Goal: Task Accomplishment & Management: Use online tool/utility

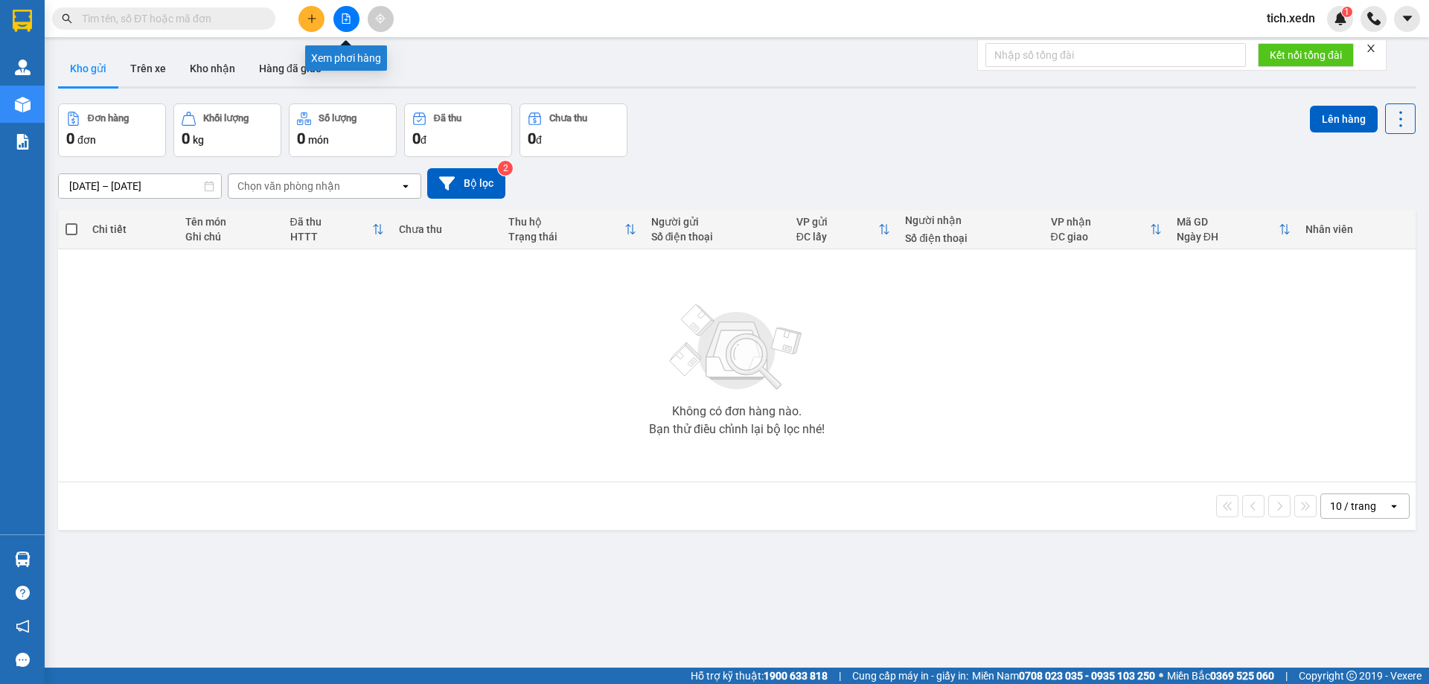
click at [342, 24] on button at bounding box center [346, 19] width 26 height 26
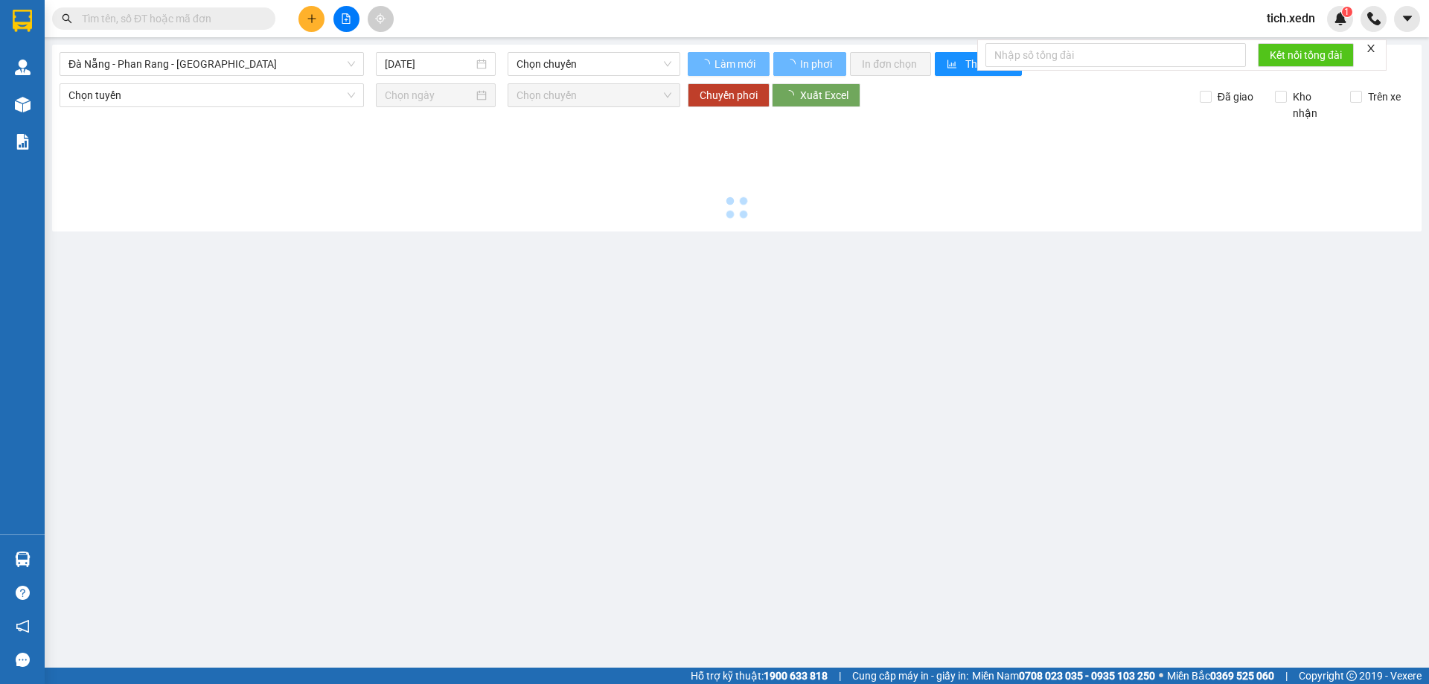
type input "[DATE]"
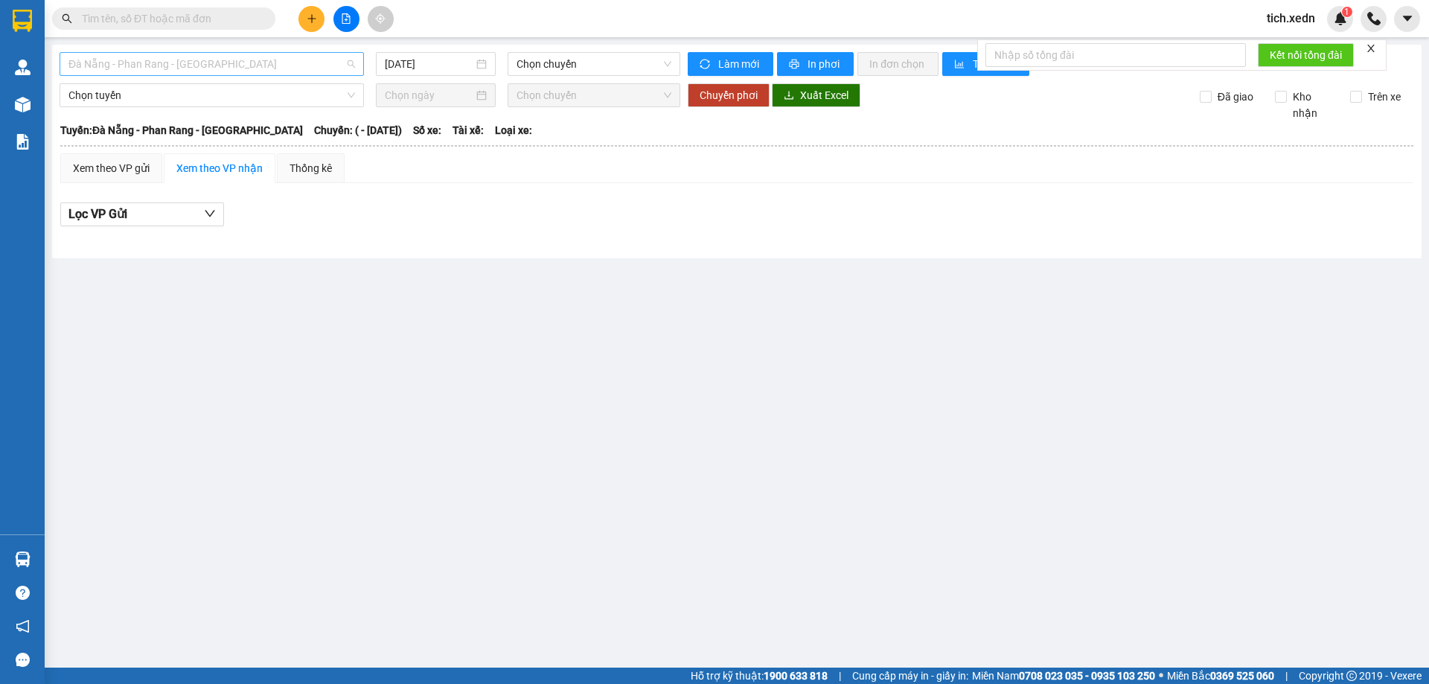
drag, startPoint x: 312, startPoint y: 65, endPoint x: 275, endPoint y: 179, distance: 118.8
click at [312, 66] on span "Đà Nẵng - Phan Rang - [GEOGRAPHIC_DATA]" at bounding box center [211, 64] width 286 height 22
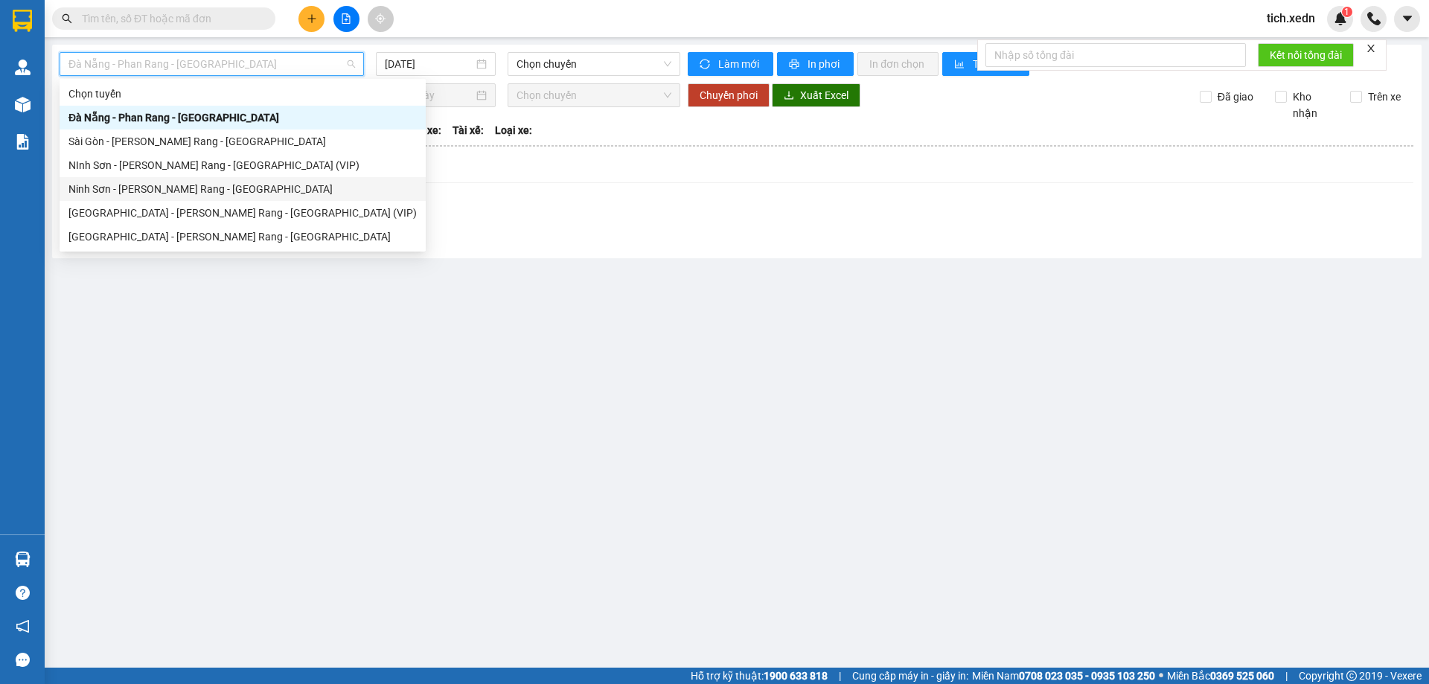
click at [237, 190] on div "Ninh Sơn - [PERSON_NAME] Rang - [GEOGRAPHIC_DATA]" at bounding box center [242, 189] width 348 height 16
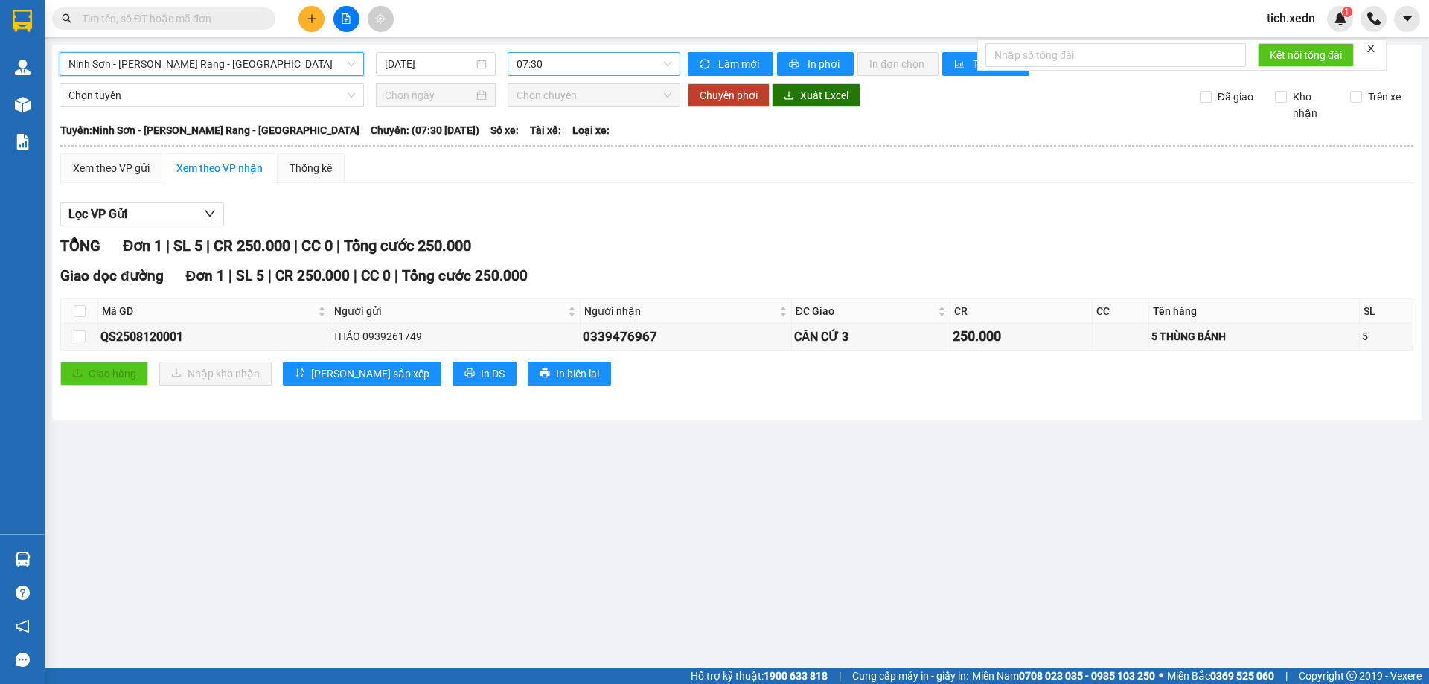
click at [632, 63] on span "07:30" at bounding box center [593, 64] width 155 height 22
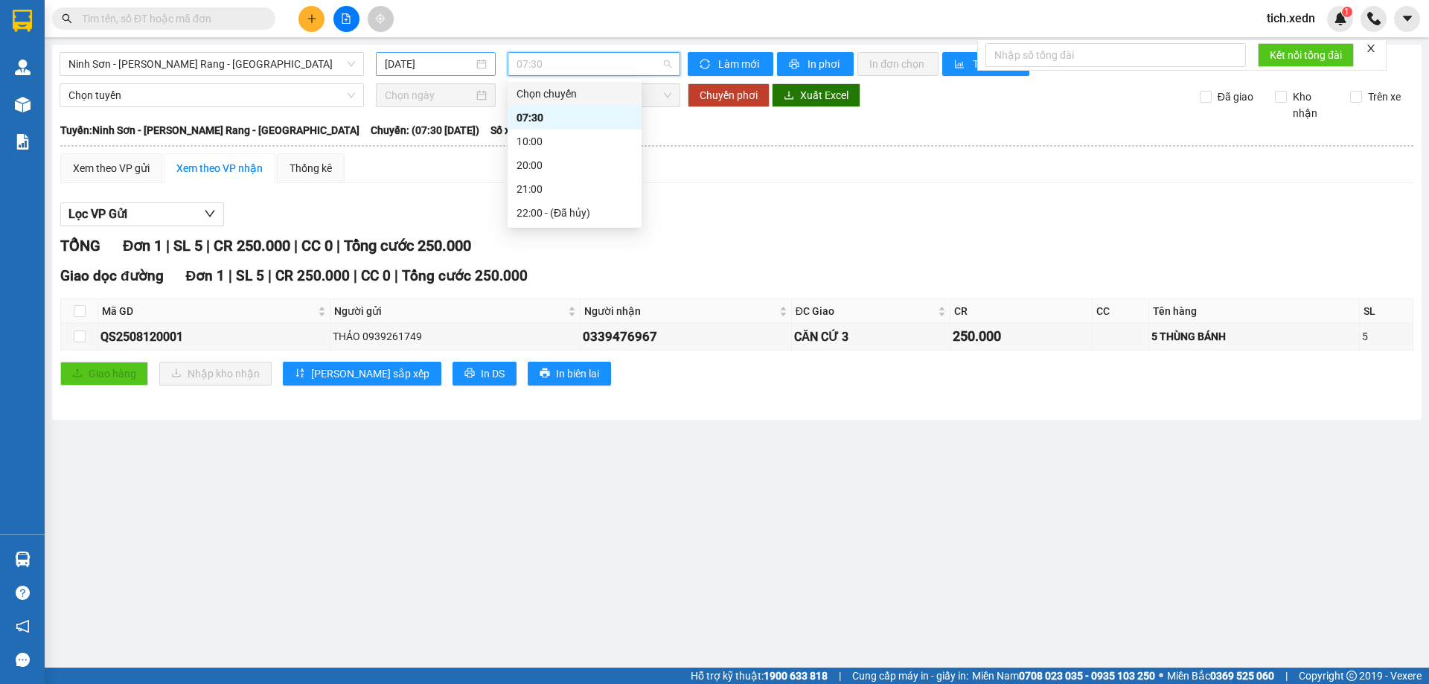
click at [455, 67] on input "[DATE]" at bounding box center [429, 64] width 89 height 16
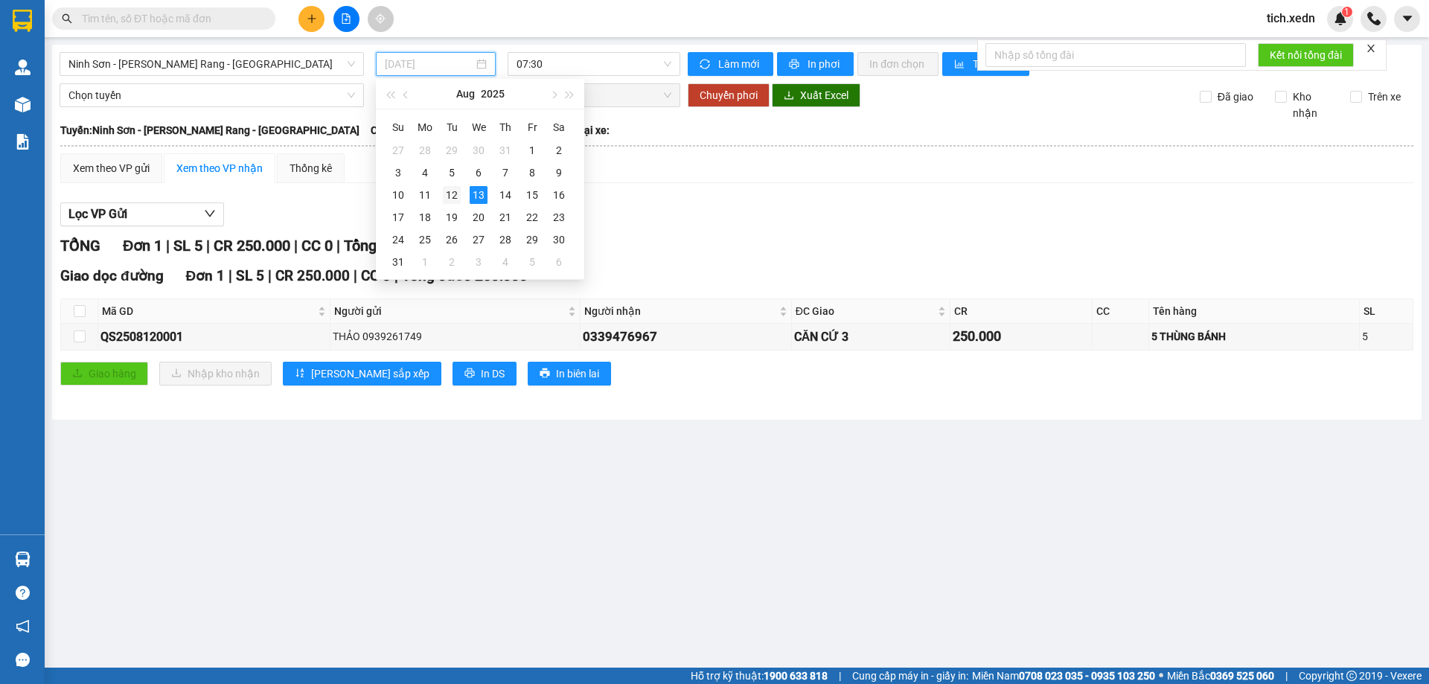
click at [452, 190] on div "12" at bounding box center [452, 195] width 18 height 18
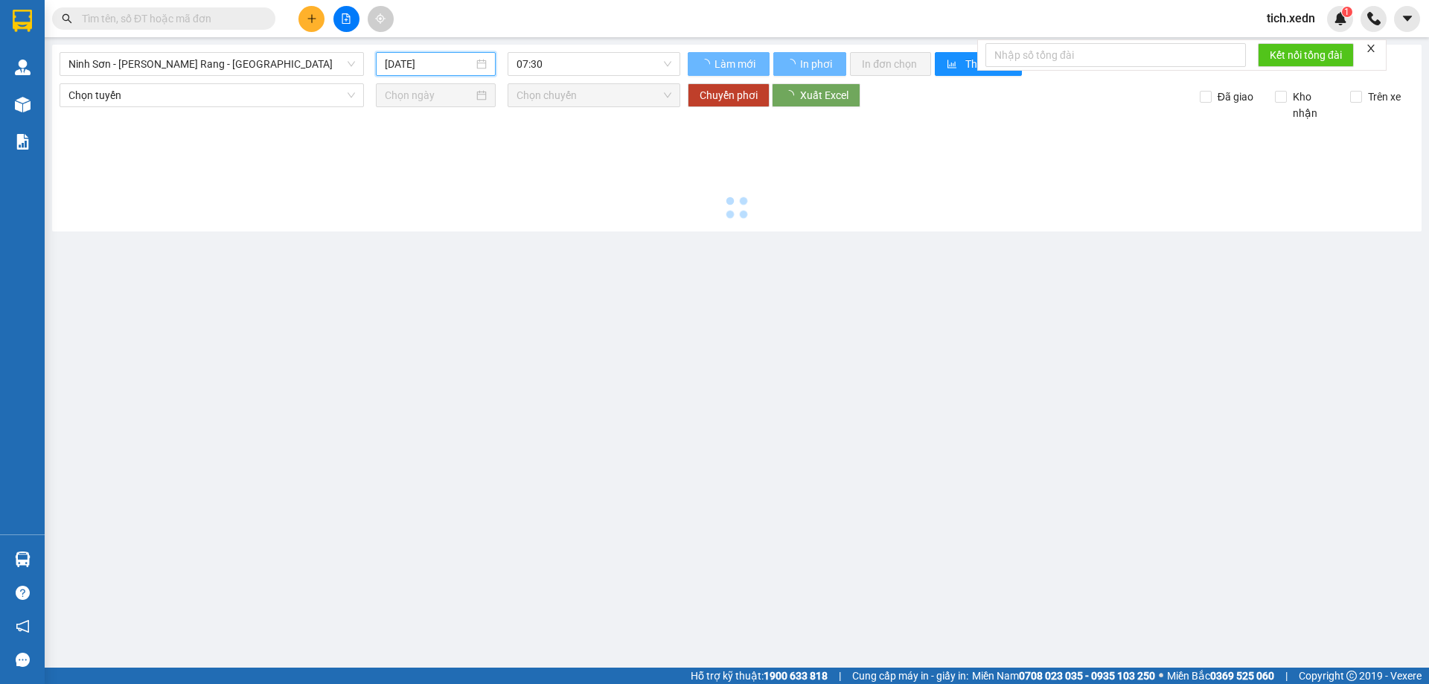
type input "[DATE]"
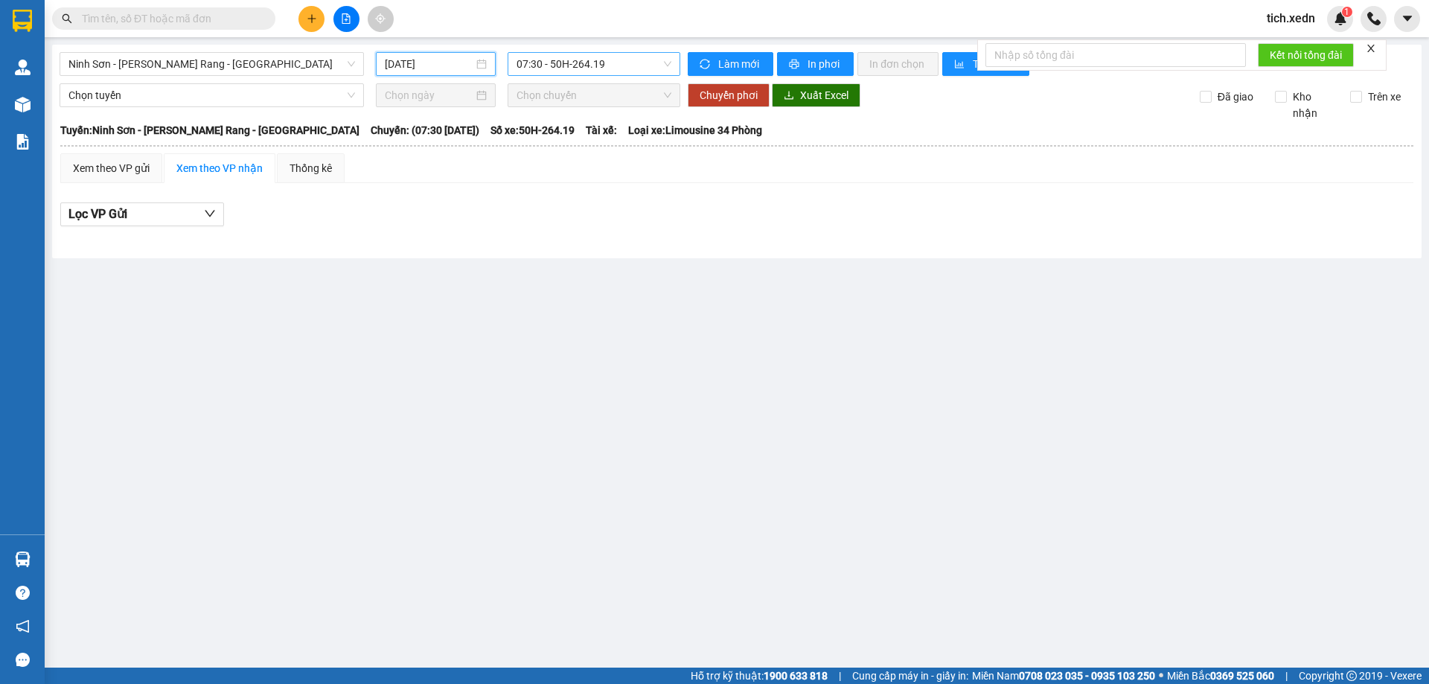
click at [586, 62] on span "07:30 - 50H-264.19" at bounding box center [593, 64] width 155 height 22
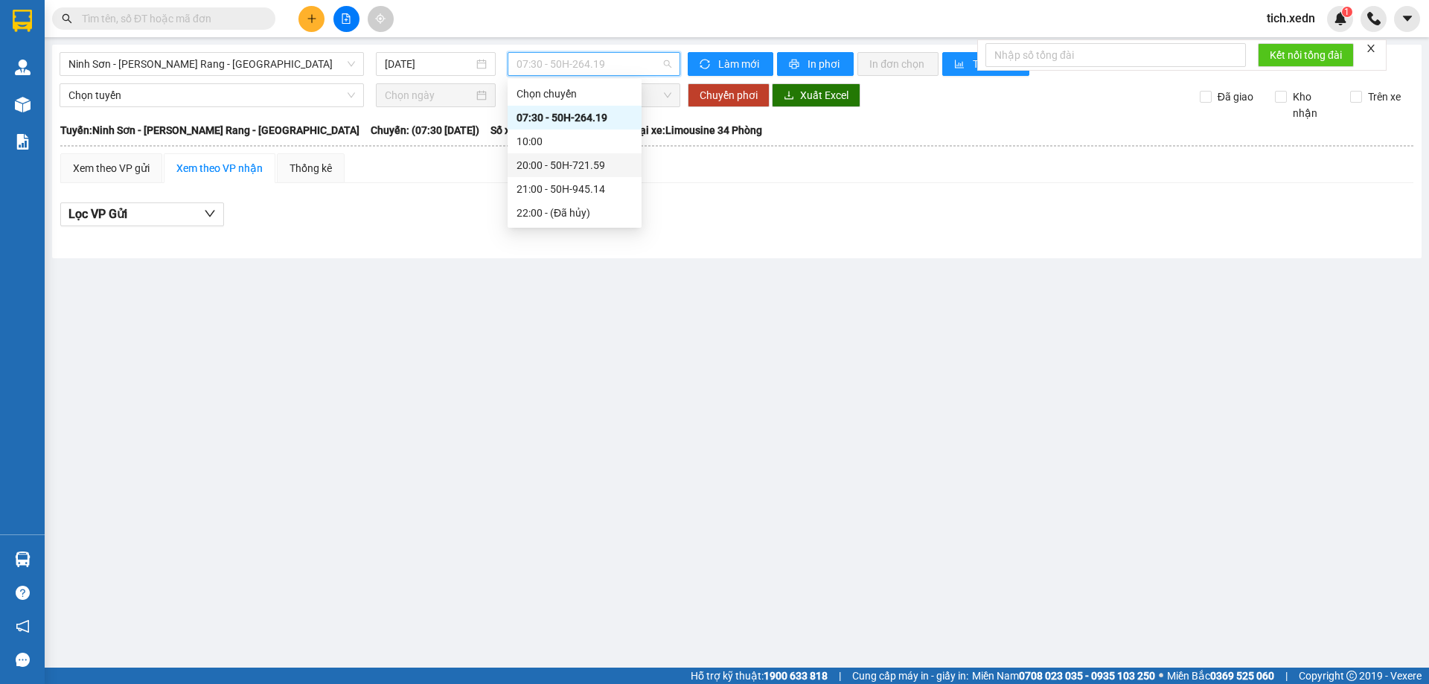
click at [591, 158] on div "20:00 - 50H-721.59" at bounding box center [574, 165] width 116 height 16
click at [651, 68] on span "20:00 - 50H-721.59" at bounding box center [593, 64] width 155 height 22
click at [592, 168] on div "20:00 - 50H-721.59" at bounding box center [574, 165] width 116 height 16
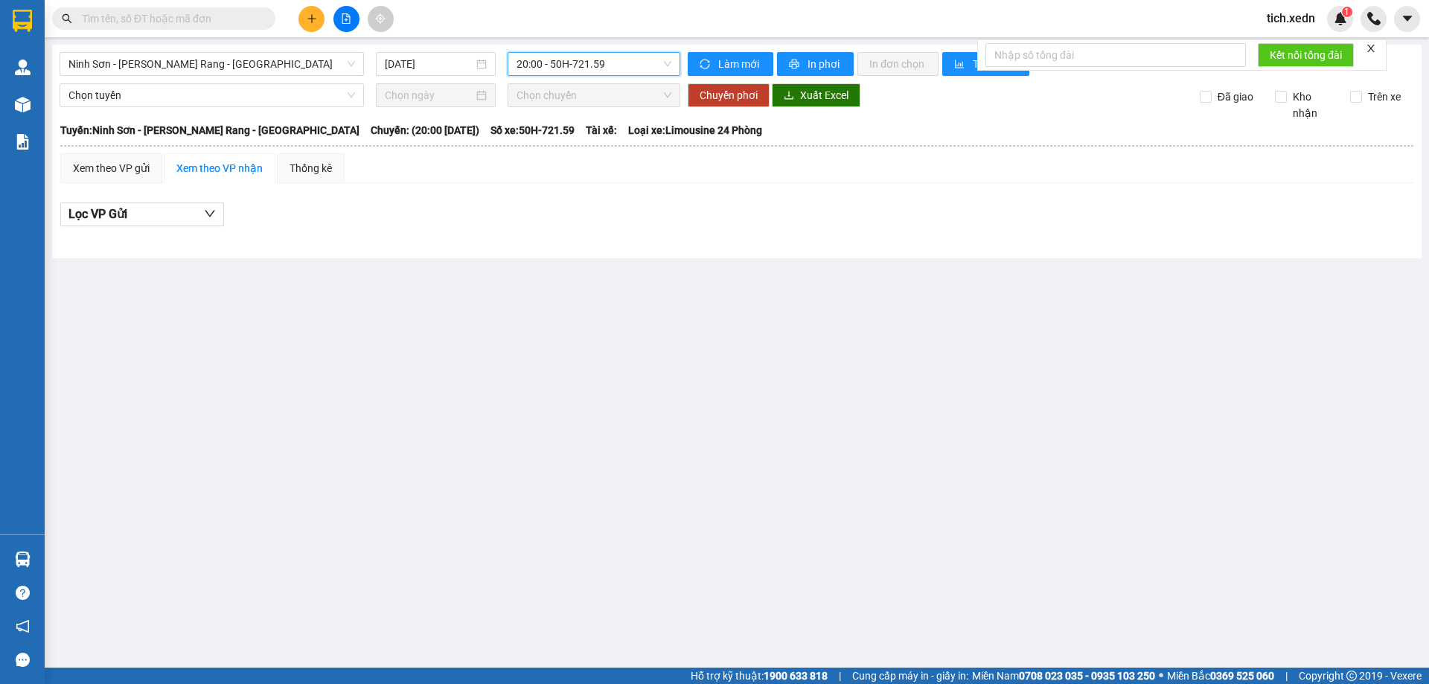
click at [241, 172] on div "Xem theo VP nhận" at bounding box center [219, 168] width 86 height 16
click at [144, 170] on div "Xem theo VP gửi" at bounding box center [111, 168] width 77 height 16
click at [293, 62] on span "Ninh Sơn - Phan Rang - Sài Gòn" at bounding box center [211, 64] width 286 height 22
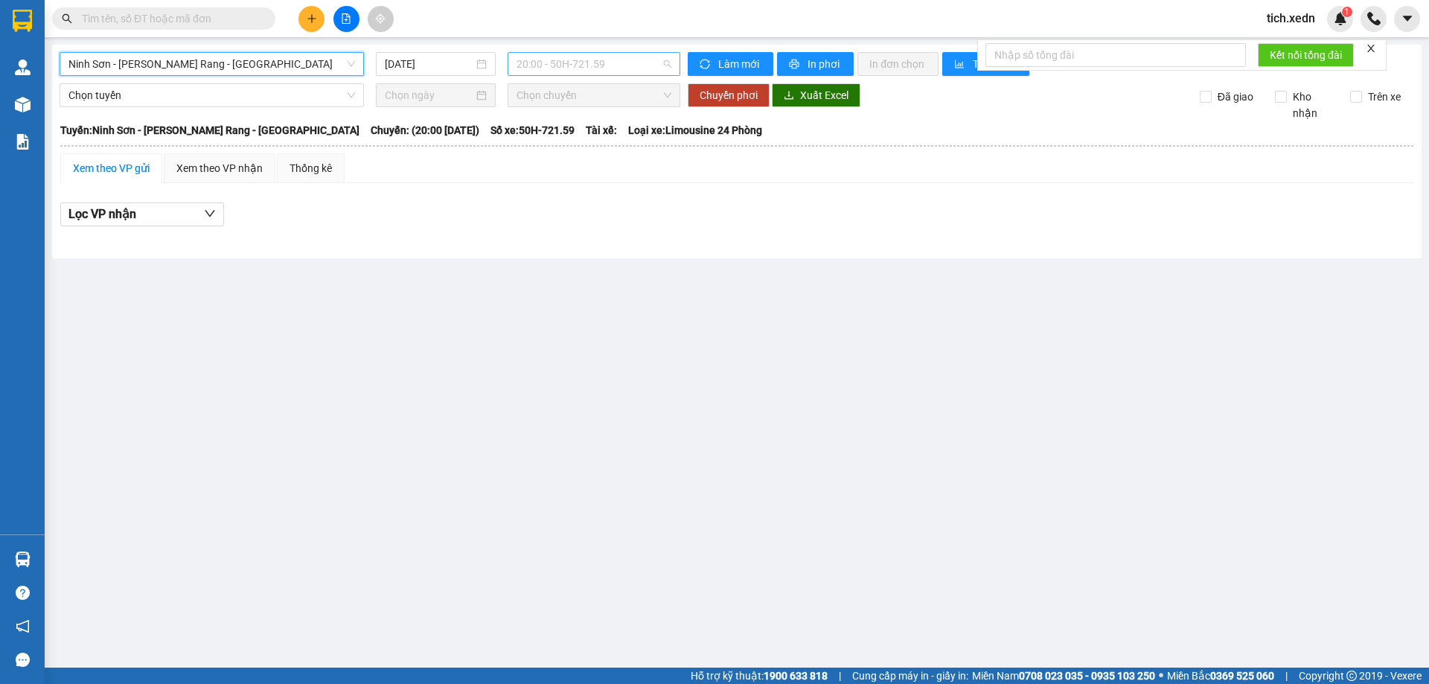
click at [580, 63] on span "20:00 - 50H-721.59" at bounding box center [593, 64] width 155 height 22
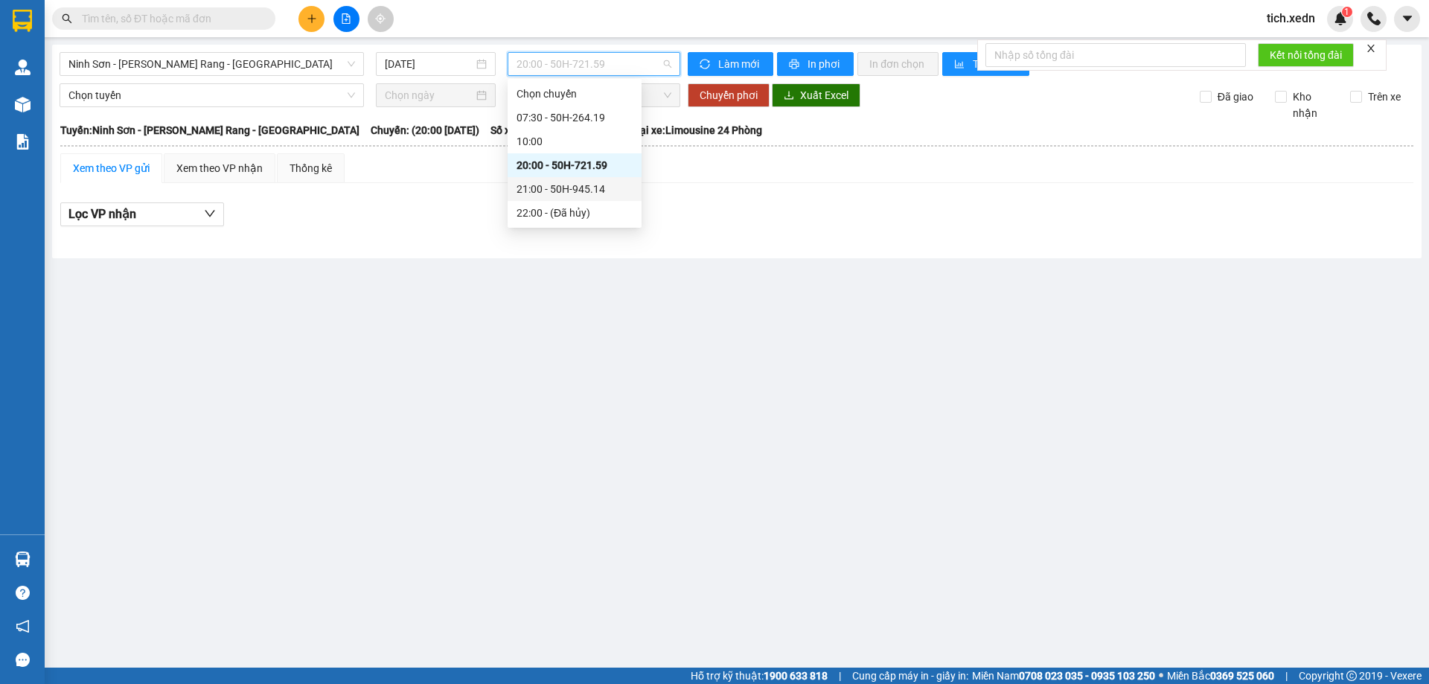
click at [599, 182] on div "21:00 - 50H-945.14" at bounding box center [574, 189] width 116 height 16
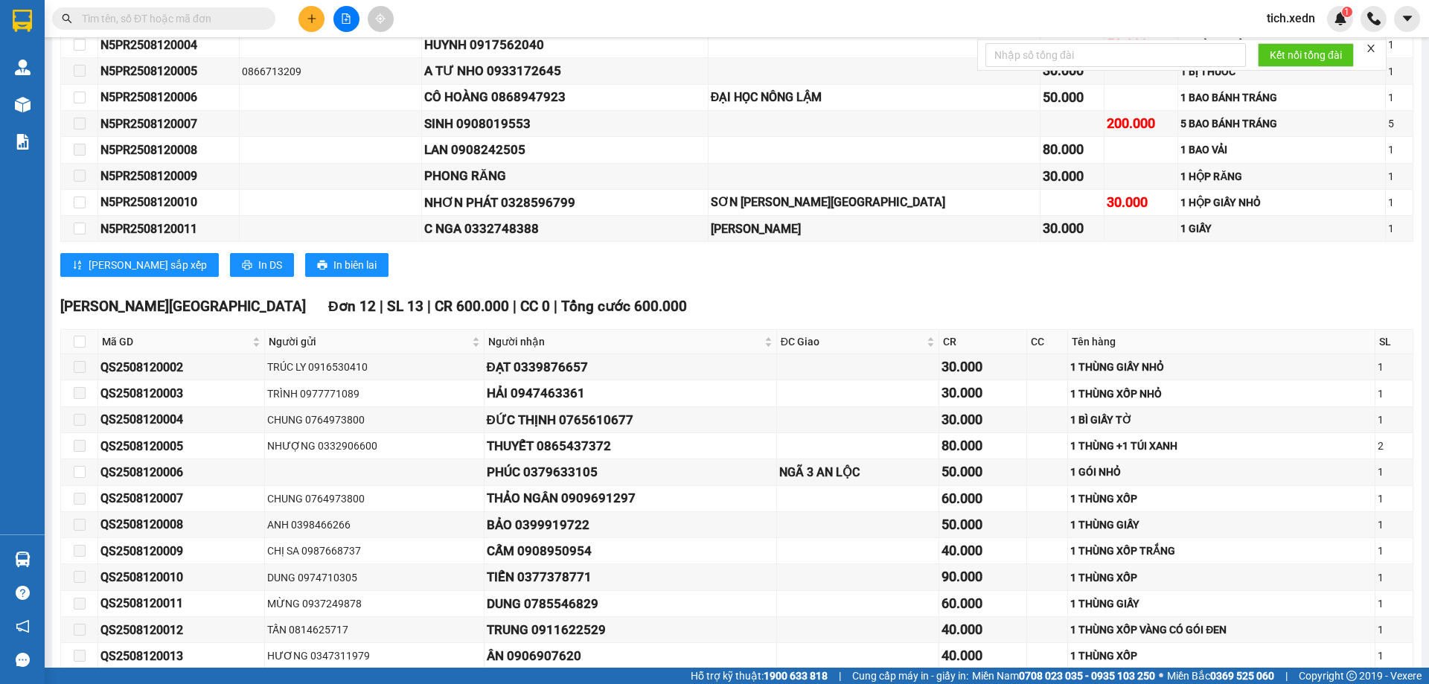
scroll to position [372, 0]
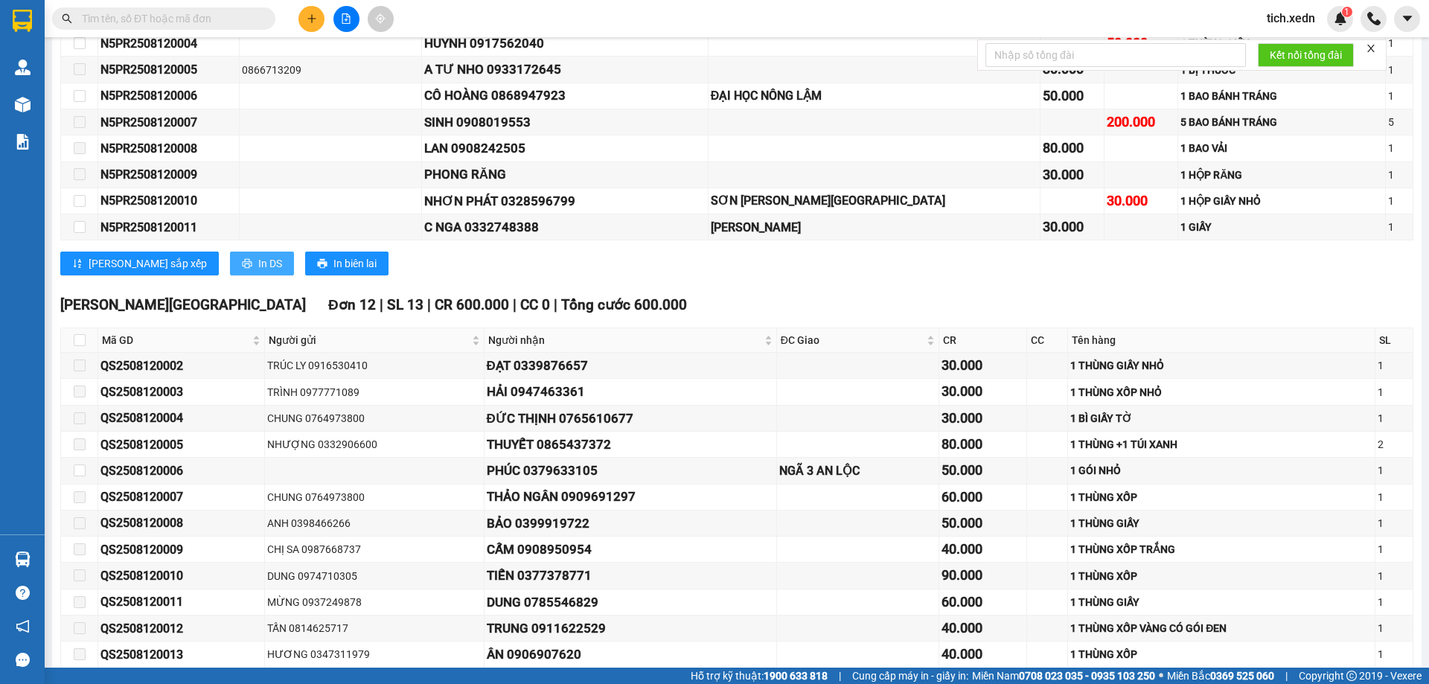
click at [258, 263] on span "In DS" at bounding box center [270, 263] width 24 height 16
